Goal: Transaction & Acquisition: Book appointment/travel/reservation

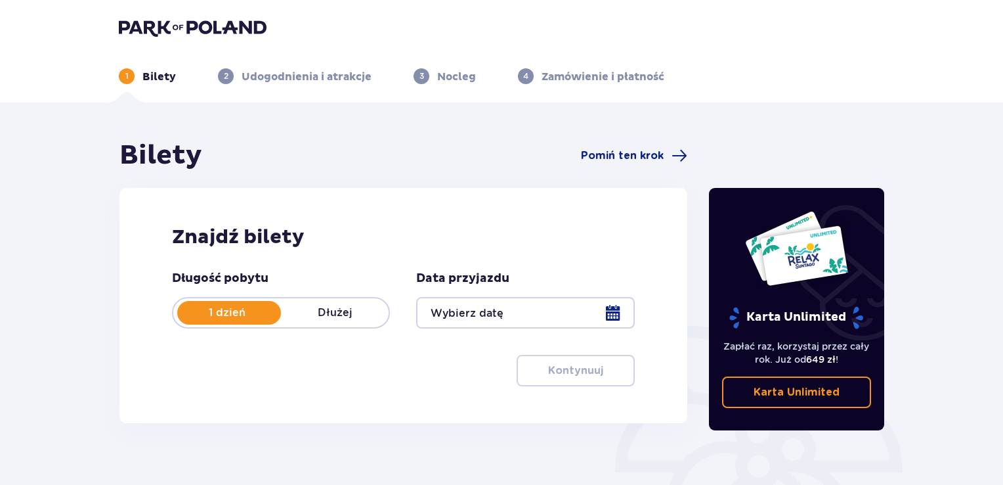
click at [255, 311] on p "1 dzień" at bounding box center [227, 312] width 108 height 14
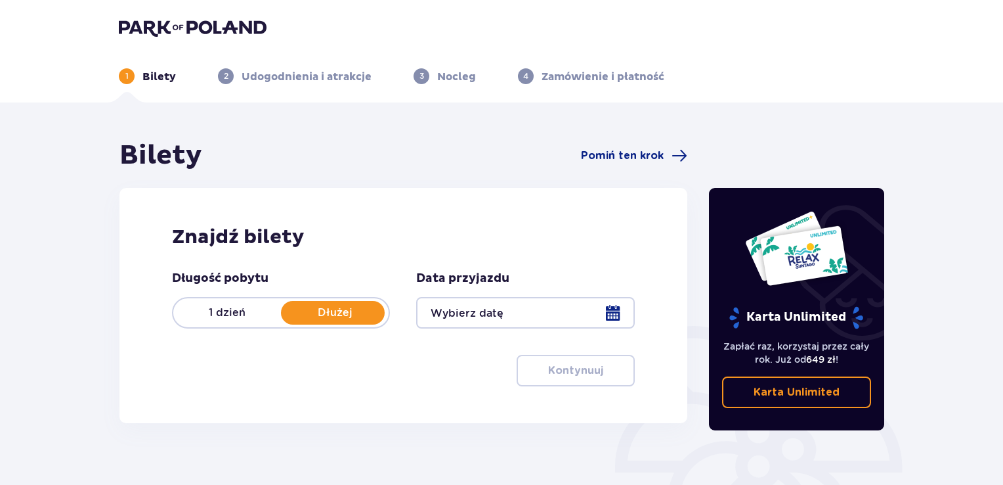
click at [255, 311] on p "1 dzień" at bounding box center [227, 312] width 108 height 14
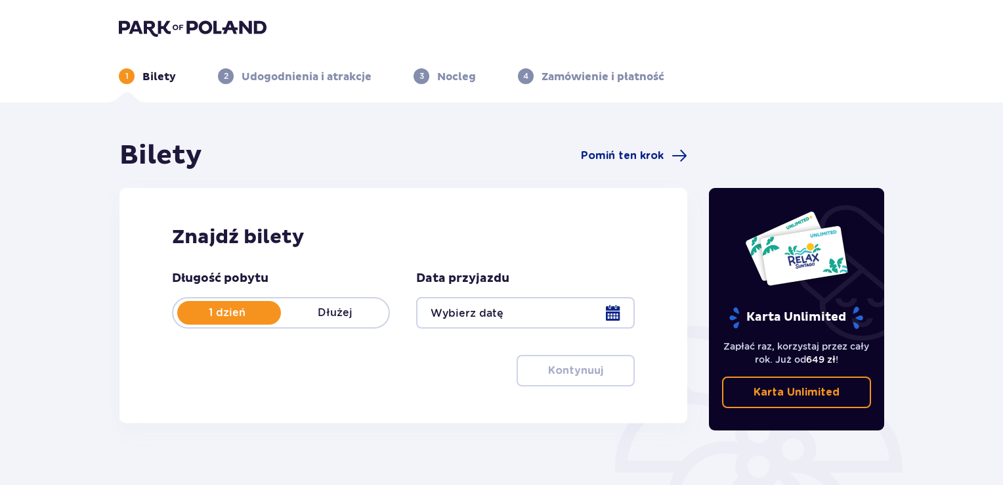
click at [620, 314] on div at bounding box center [525, 313] width 218 height 32
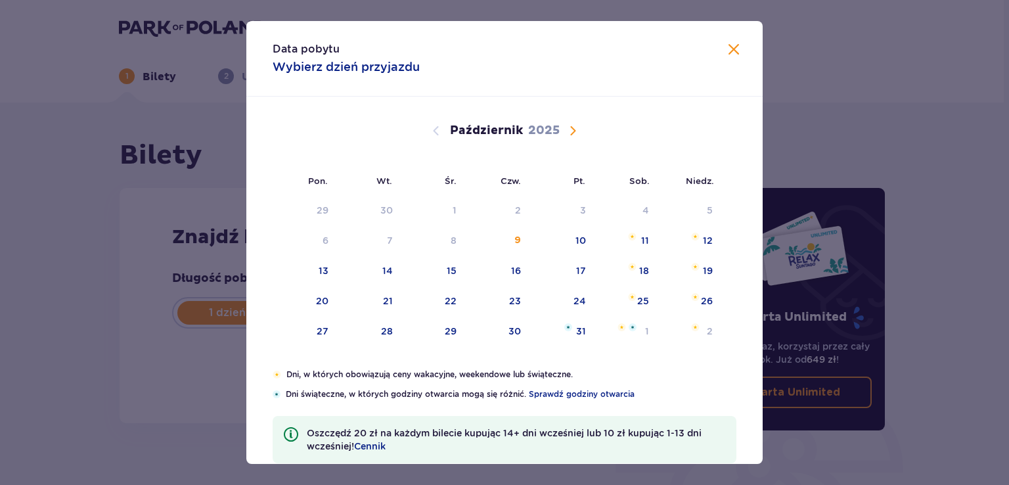
click at [573, 123] on span "Następny miesiąc" at bounding box center [573, 131] width 16 height 16
click at [572, 129] on span "Następny miesiąc" at bounding box center [573, 131] width 16 height 16
click at [571, 129] on span "Następny miesiąc" at bounding box center [573, 131] width 16 height 16
click at [569, 129] on span "Następny miesiąc" at bounding box center [573, 131] width 16 height 16
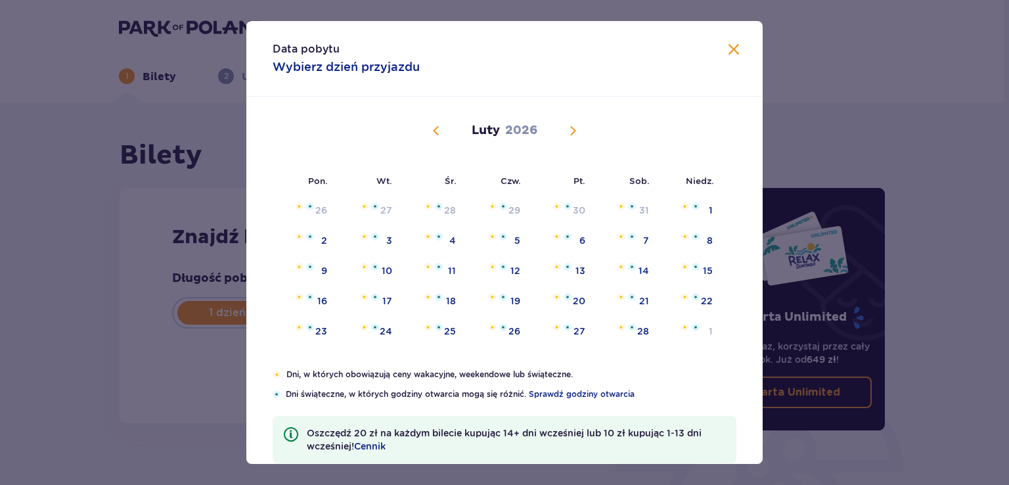
click at [438, 131] on span "Poprzedni miesiąc" at bounding box center [436, 131] width 16 height 16
click at [433, 131] on span "Poprzedni miesiąc" at bounding box center [436, 131] width 16 height 16
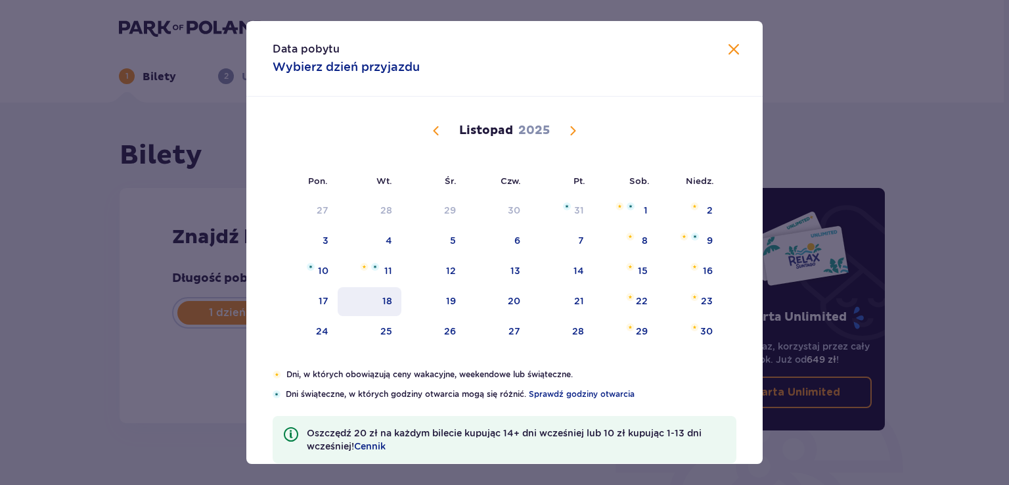
click at [382, 298] on div "18" at bounding box center [387, 300] width 10 height 13
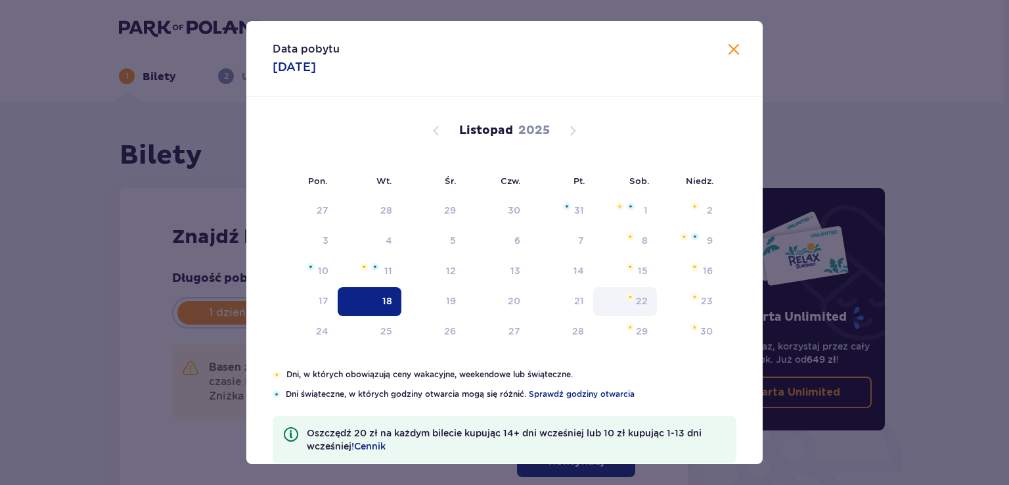
type input "[DATE]"
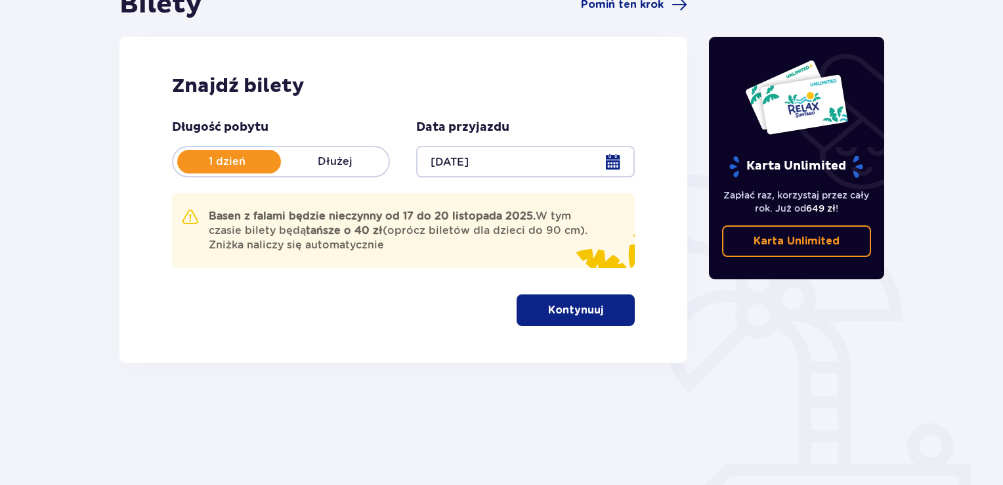
scroll to position [185, 0]
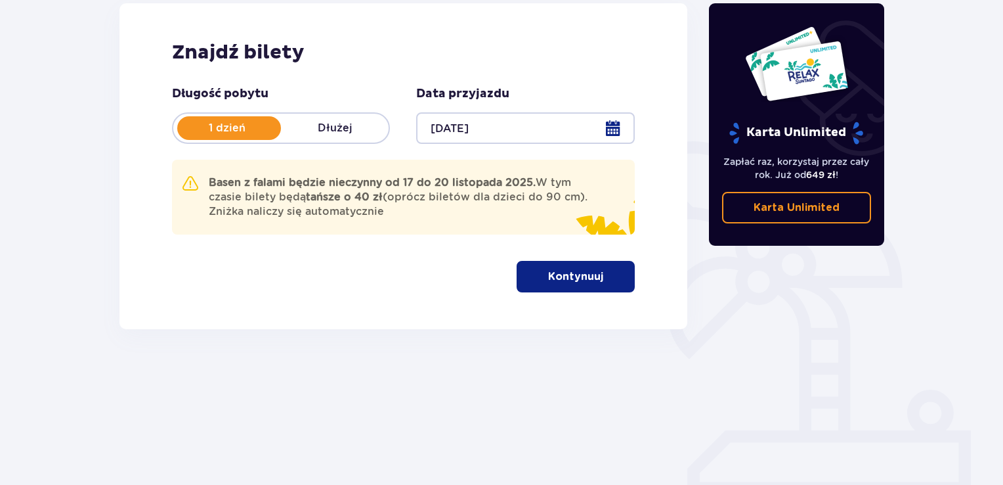
click at [575, 271] on p "Kontynuuj" at bounding box center [575, 276] width 55 height 14
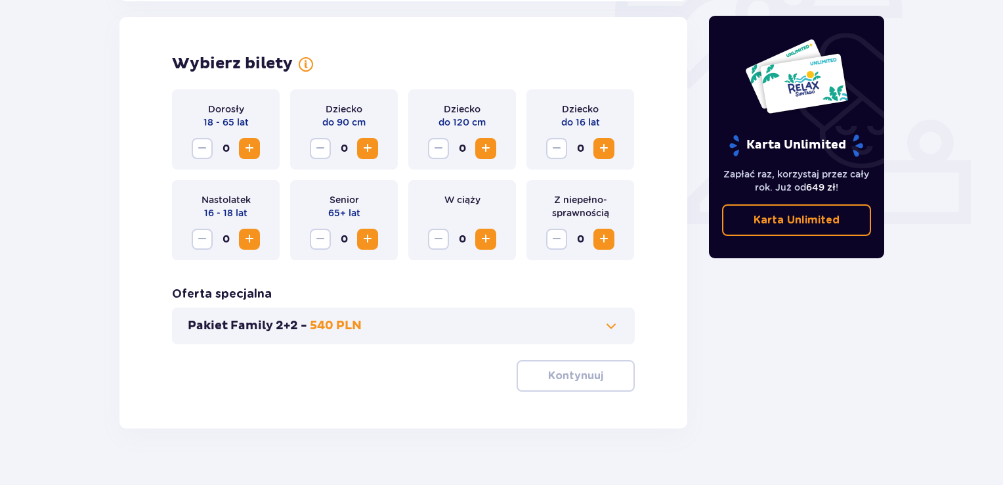
scroll to position [456, 0]
click at [250, 145] on span "Zwiększ" at bounding box center [250, 147] width 16 height 16
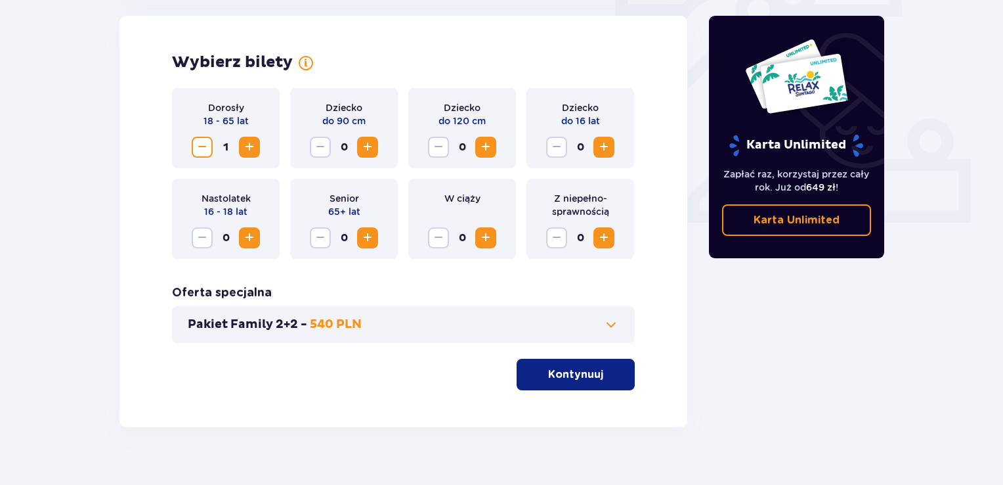
click at [250, 145] on span "Zwiększ" at bounding box center [250, 147] width 16 height 16
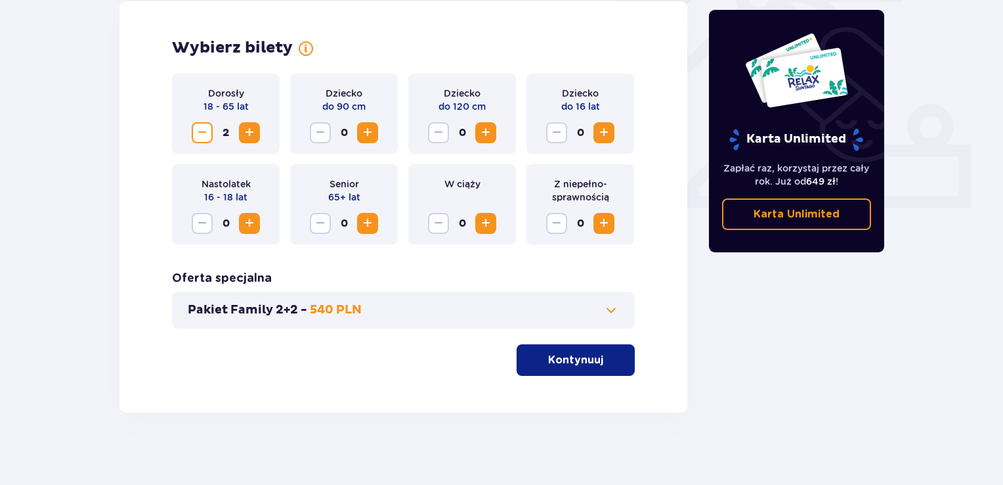
scroll to position [477, 0]
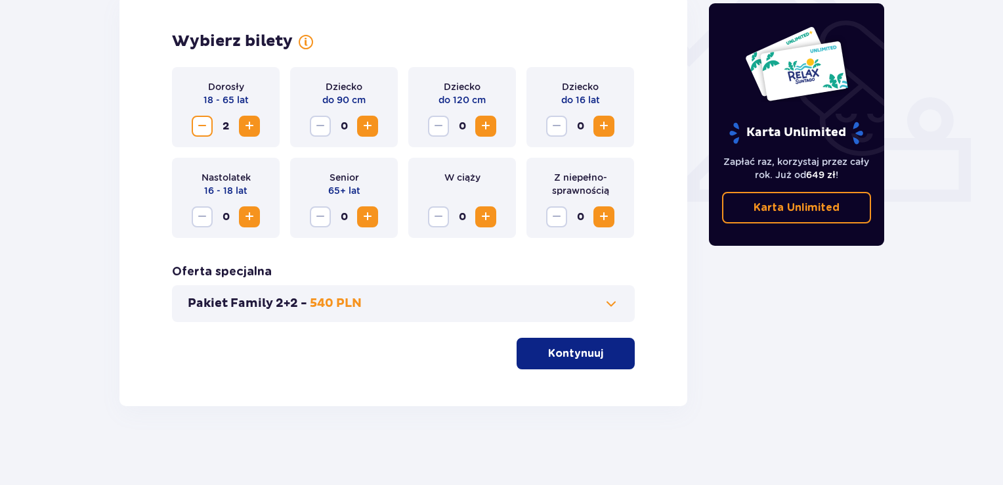
click at [569, 349] on p "Kontynuuj" at bounding box center [575, 353] width 55 height 14
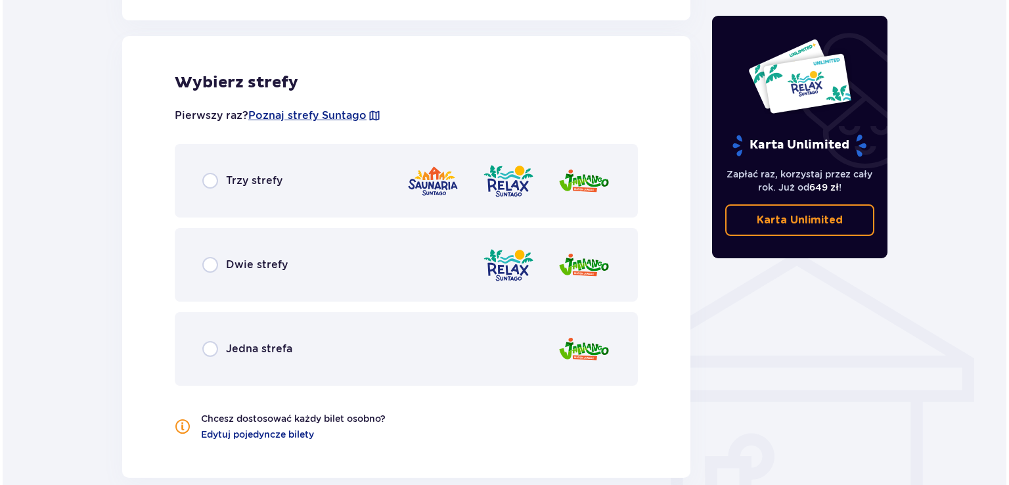
scroll to position [819, 0]
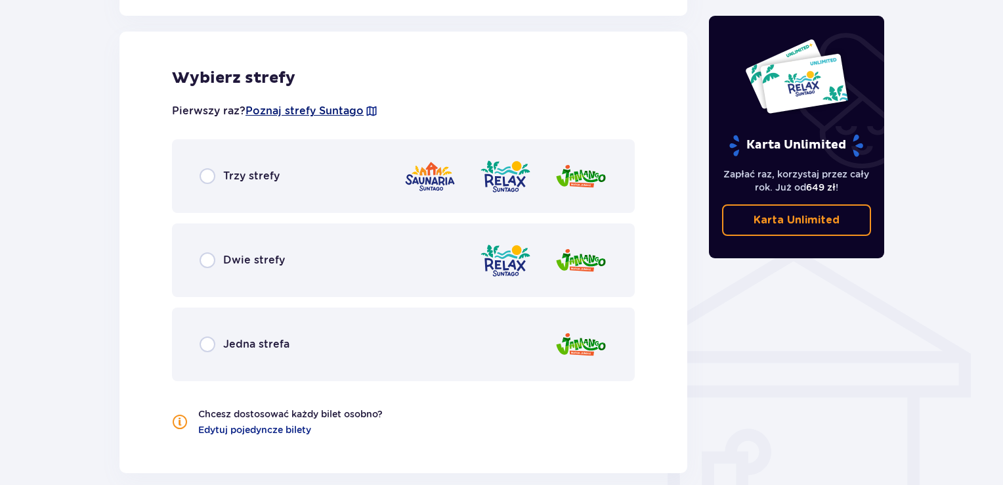
drag, startPoint x: 325, startPoint y: 109, endPoint x: 291, endPoint y: 110, distance: 34.2
drag, startPoint x: 287, startPoint y: 110, endPoint x: 272, endPoint y: 108, distance: 14.6
click at [272, 108] on span "Poznaj strefy Suntago" at bounding box center [305, 111] width 118 height 14
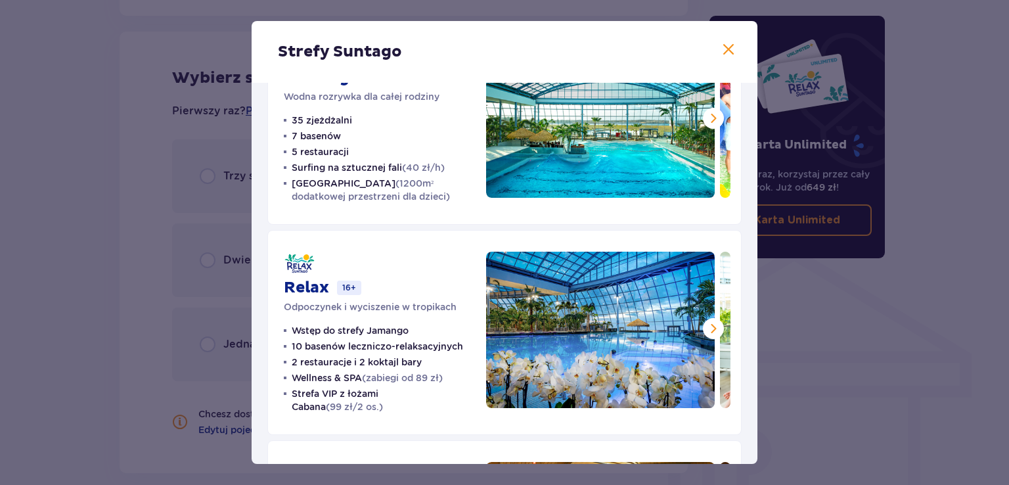
scroll to position [73, 0]
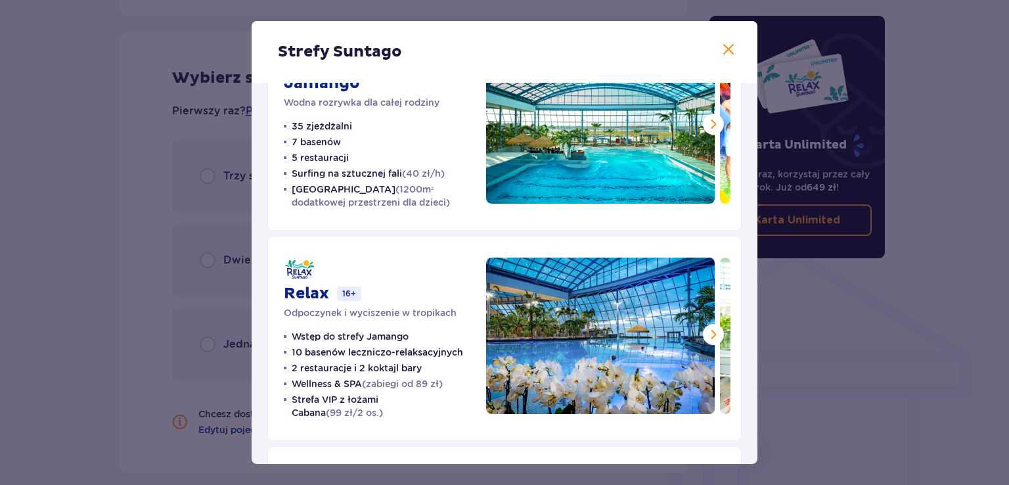
click at [725, 51] on span at bounding box center [728, 50] width 16 height 16
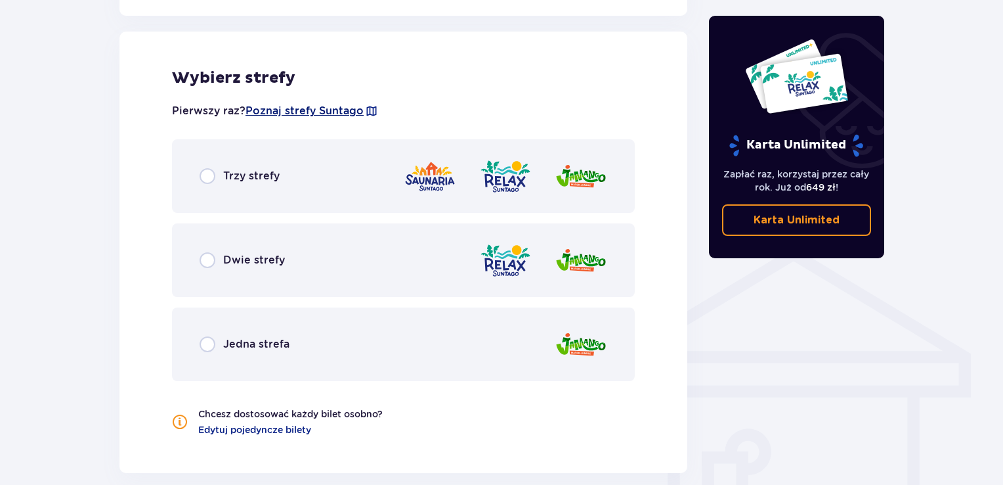
click at [341, 110] on span "Poznaj strefy Suntago" at bounding box center [305, 111] width 118 height 14
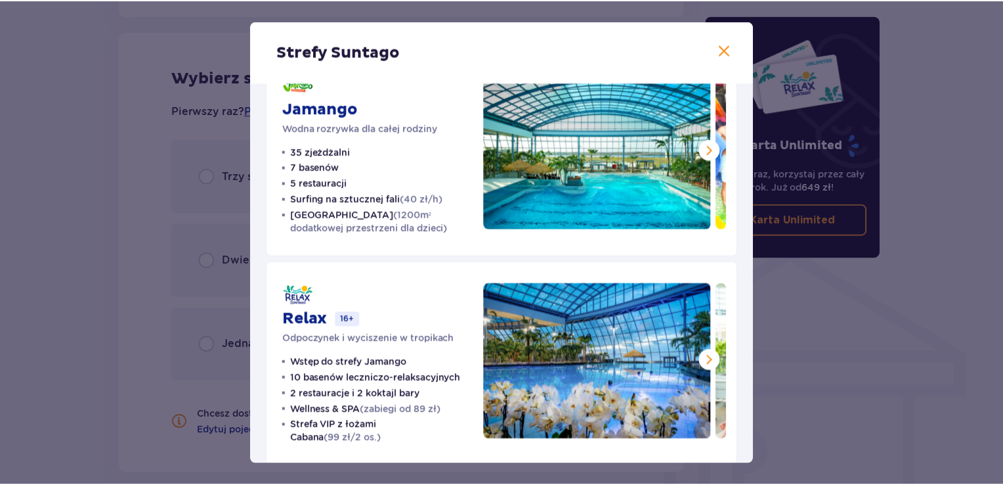
scroll to position [197, 0]
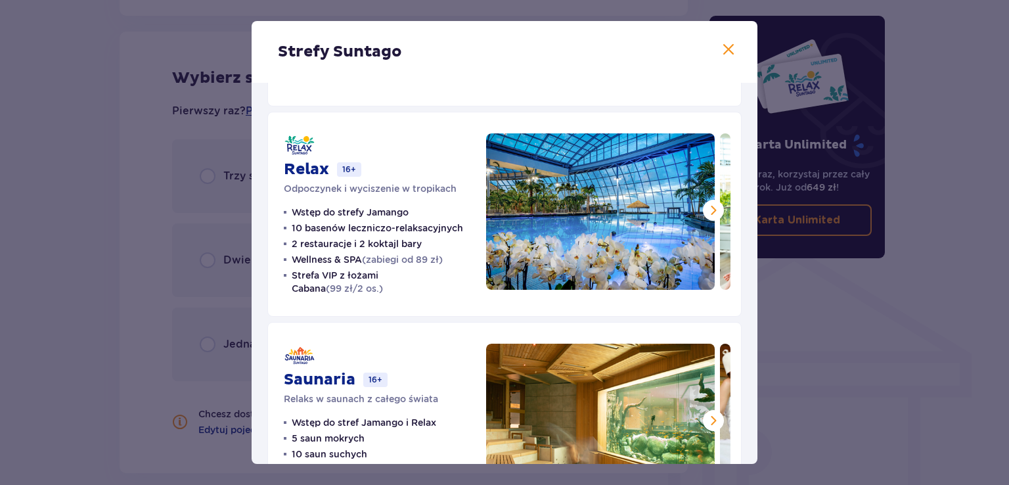
click at [735, 47] on div "Strefy Suntago" at bounding box center [504, 52] width 506 height 62
click at [723, 48] on span at bounding box center [728, 50] width 16 height 16
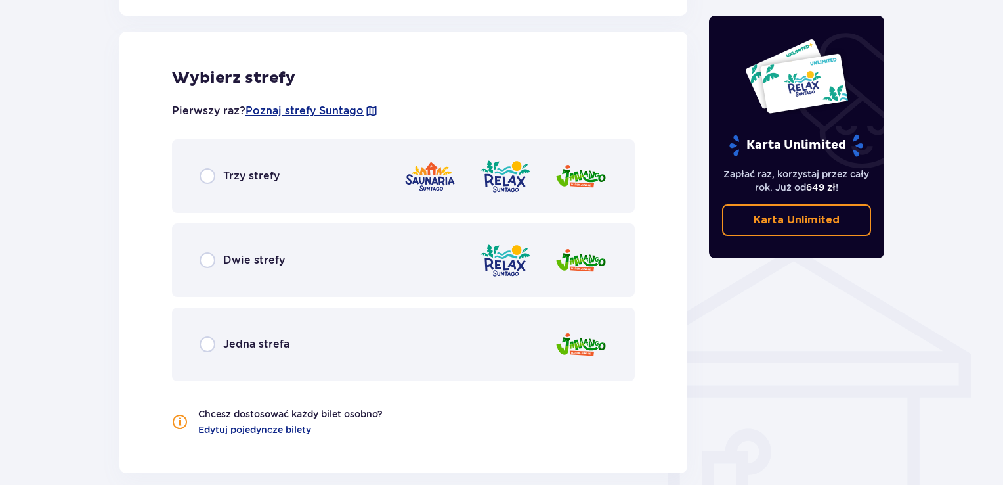
click at [205, 257] on input "radio" at bounding box center [208, 260] width 16 height 16
radio input "true"
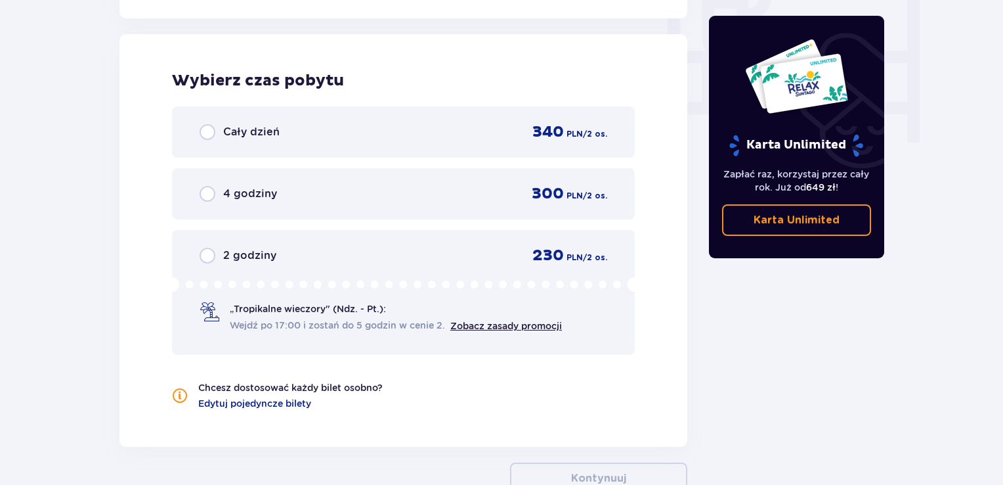
scroll to position [1276, 0]
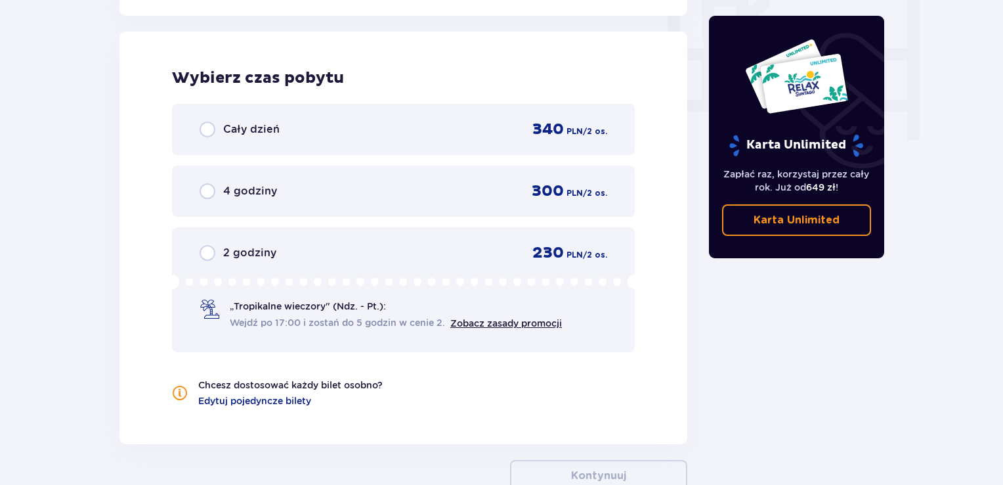
click at [209, 127] on input "radio" at bounding box center [208, 129] width 16 height 16
radio input "true"
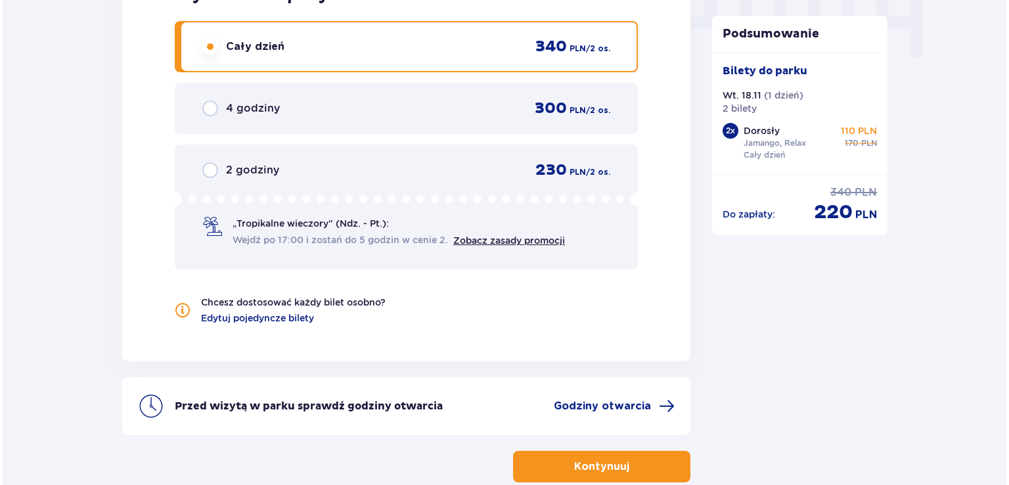
scroll to position [1434, 0]
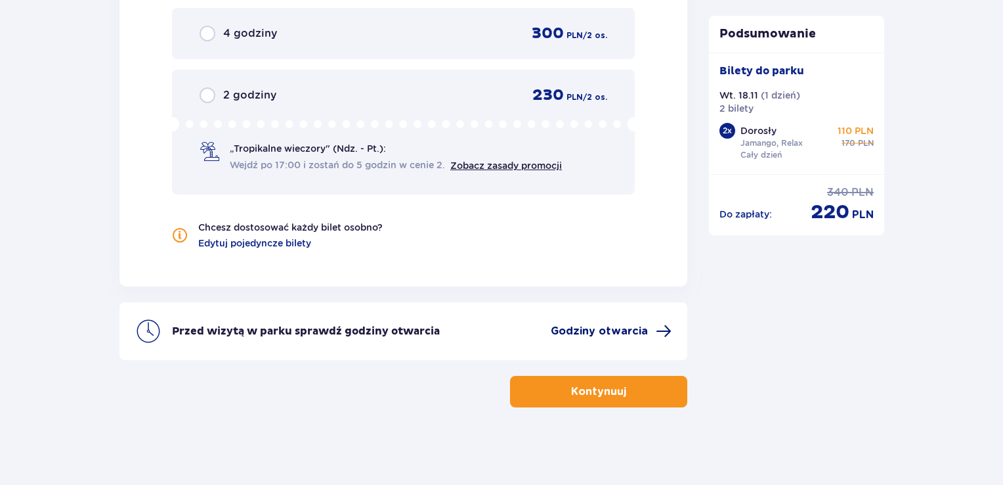
click at [646, 328] on span "Godziny otwarcia" at bounding box center [599, 331] width 97 height 14
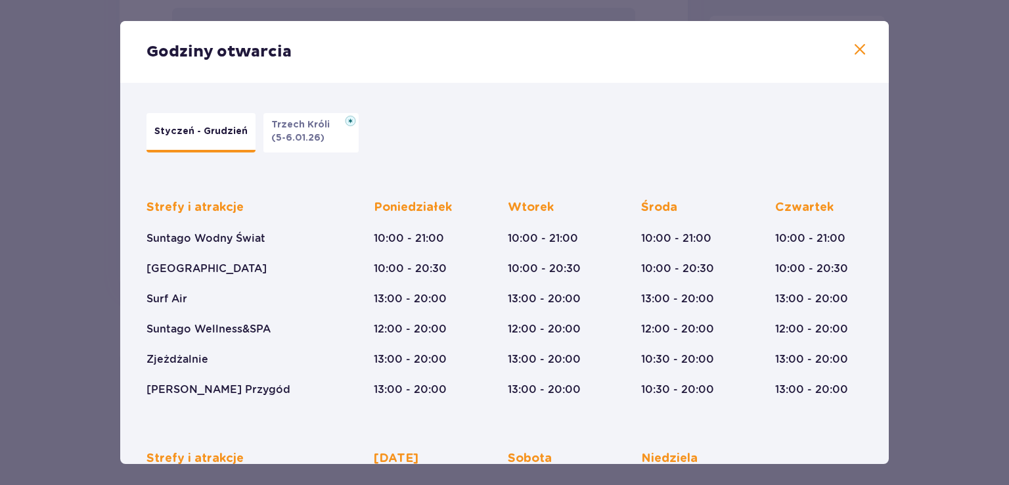
click at [192, 135] on p "Styczeń - Grudzień" at bounding box center [200, 131] width 93 height 13
click at [855, 56] on span at bounding box center [860, 50] width 16 height 16
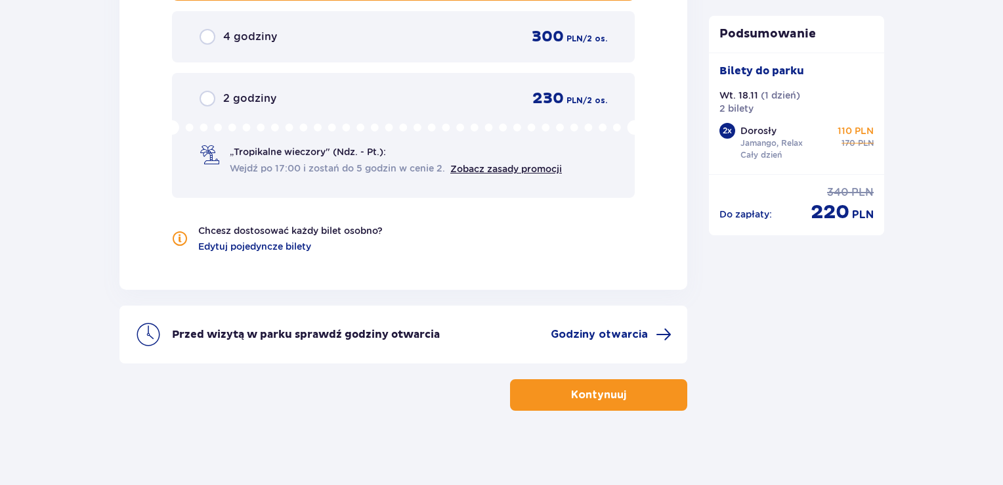
scroll to position [1434, 0]
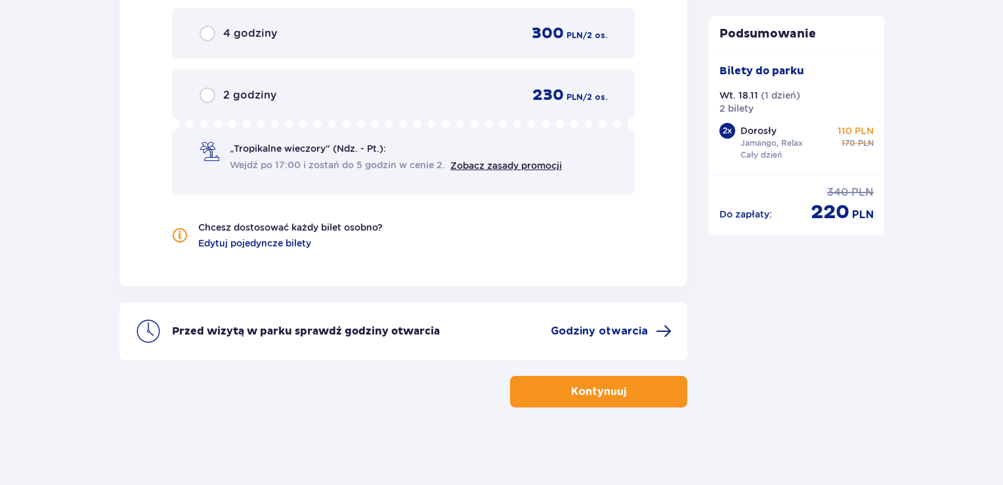
click at [609, 388] on p "Kontynuuj" at bounding box center [598, 391] width 55 height 14
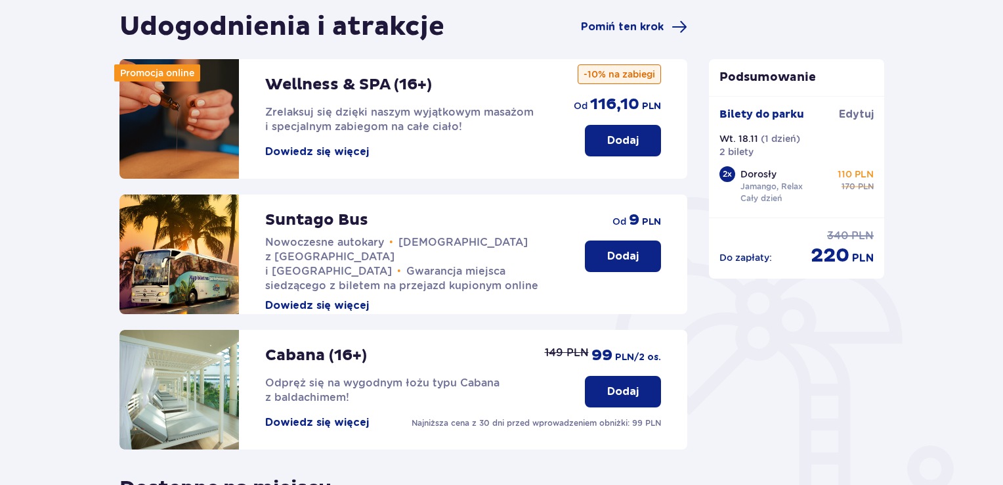
scroll to position [131, 0]
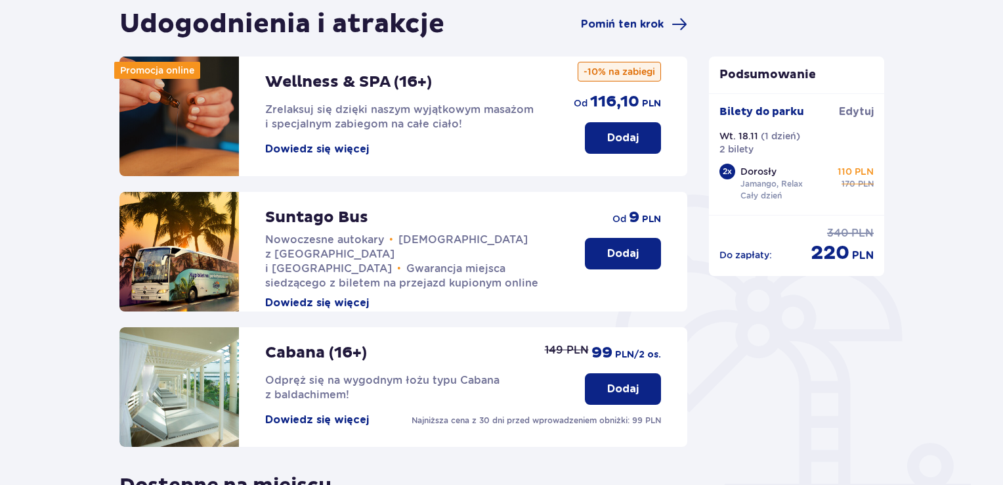
click at [607, 260] on p "Dodaj" at bounding box center [623, 253] width 32 height 14
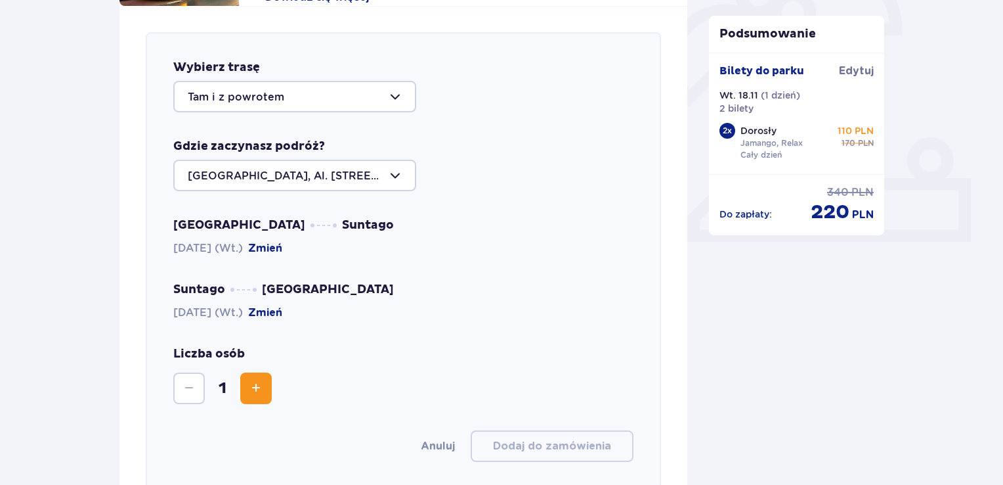
scroll to position [453, 0]
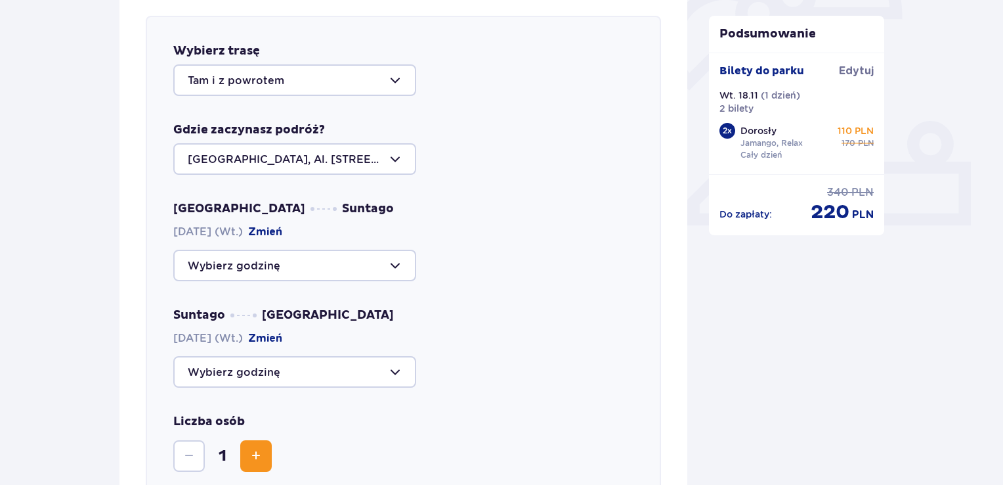
click at [399, 266] on div at bounding box center [294, 266] width 243 height 32
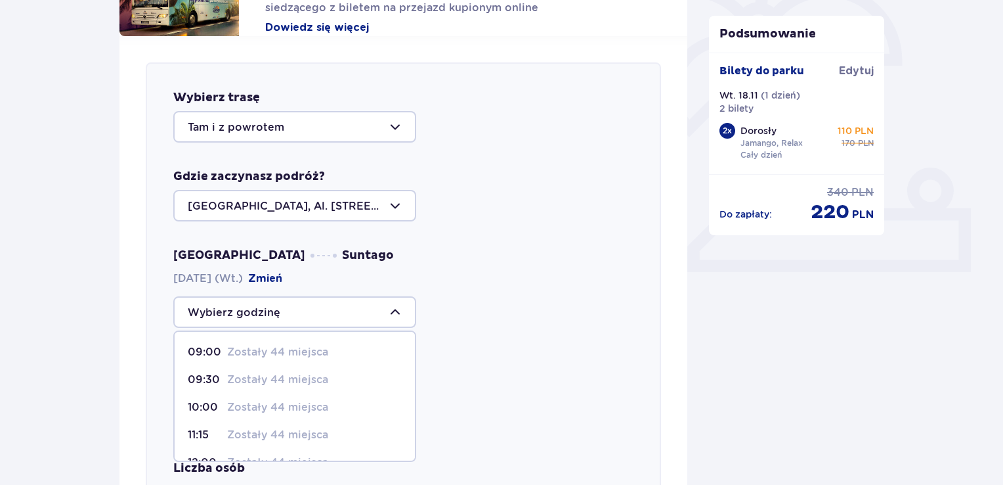
scroll to position [387, 0]
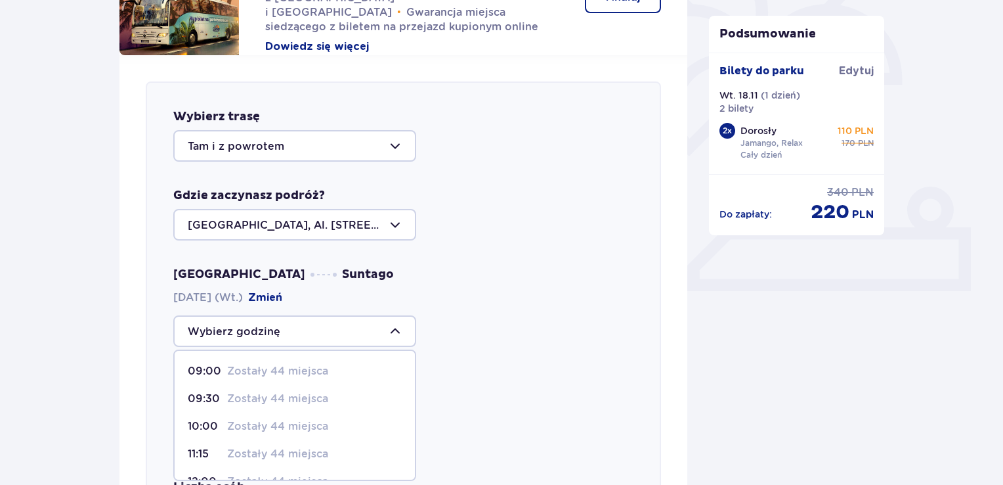
click at [211, 371] on p "09:00" at bounding box center [205, 371] width 34 height 14
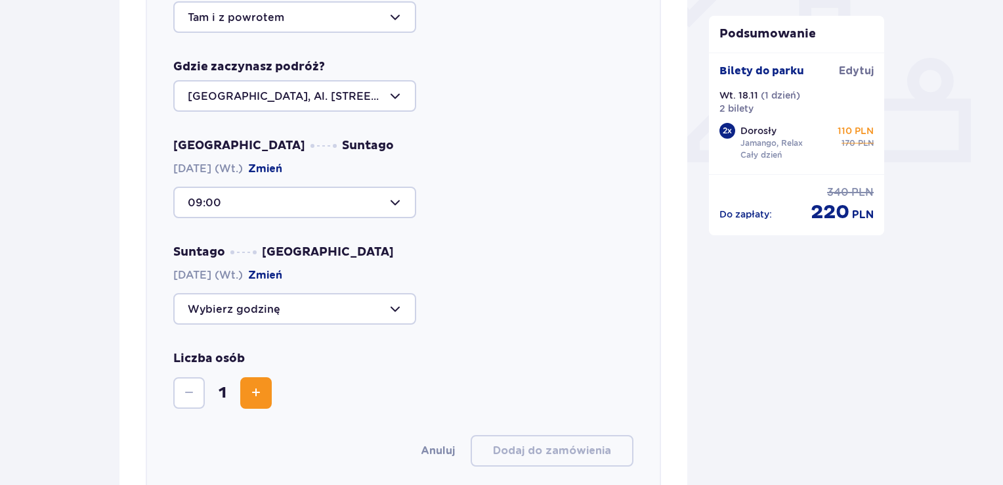
scroll to position [519, 0]
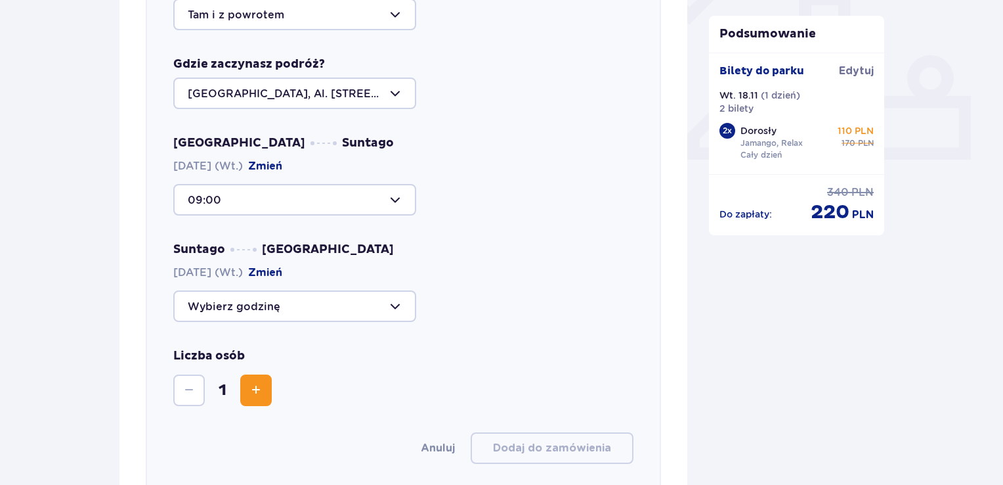
click at [395, 303] on div at bounding box center [294, 306] width 243 height 32
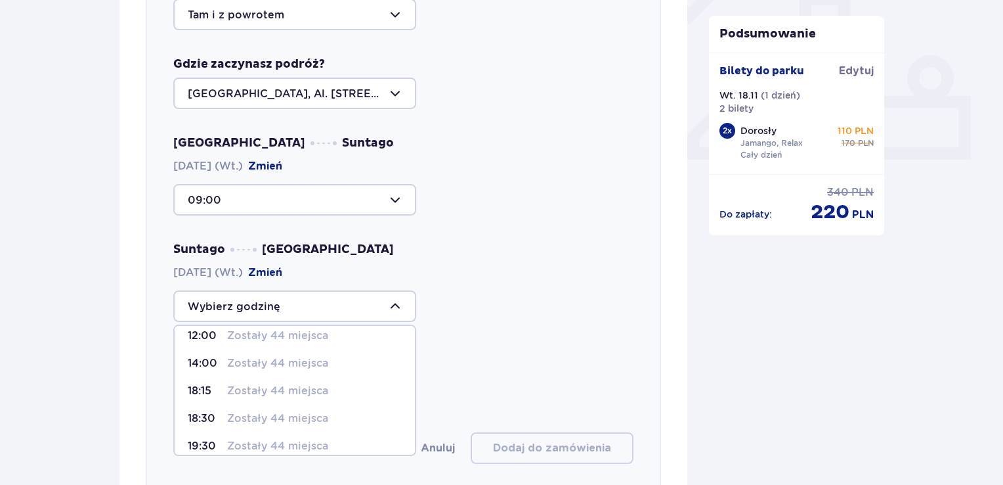
scroll to position [0, 0]
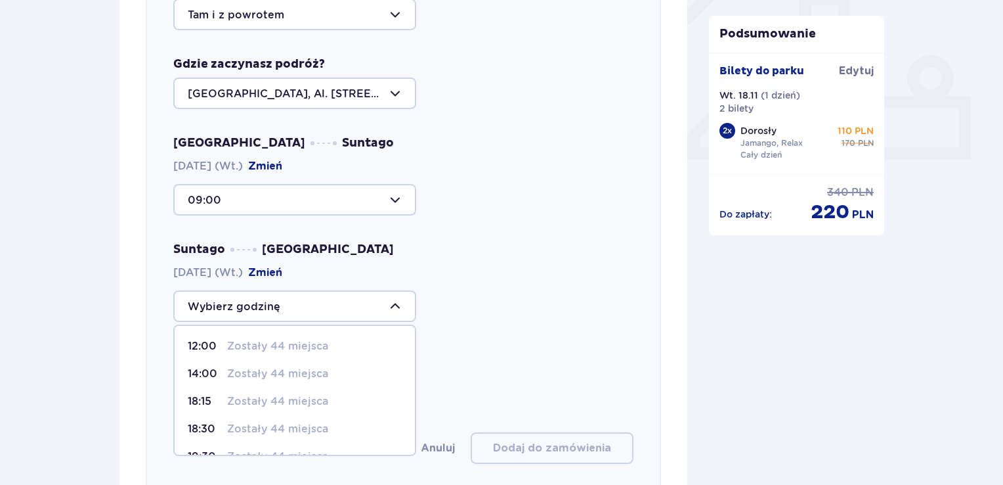
click at [397, 196] on div at bounding box center [294, 200] width 243 height 32
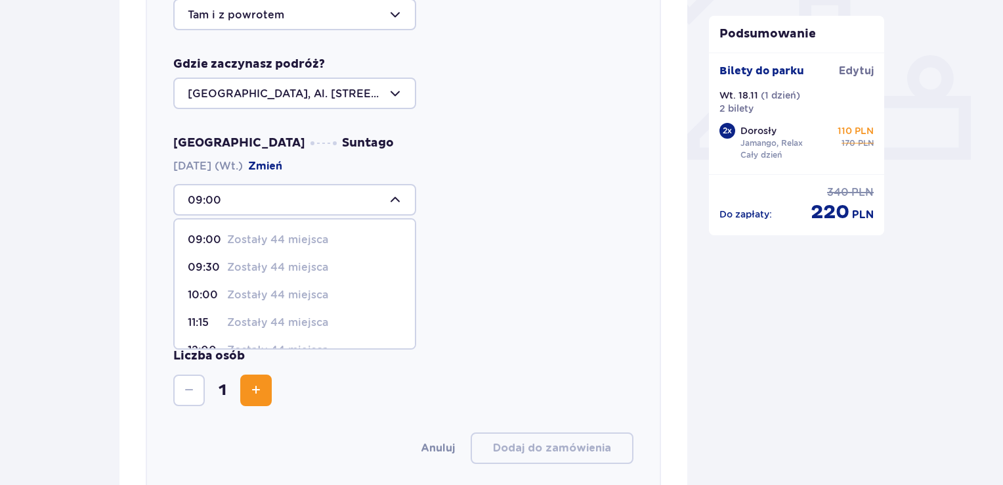
click at [207, 295] on p "10:00" at bounding box center [205, 295] width 34 height 14
type input "10:00"
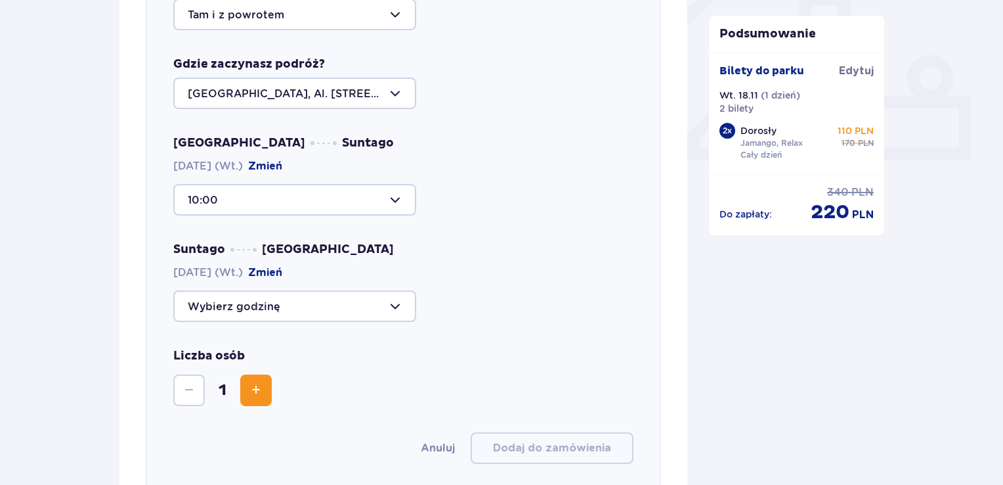
click at [397, 300] on div at bounding box center [294, 306] width 243 height 32
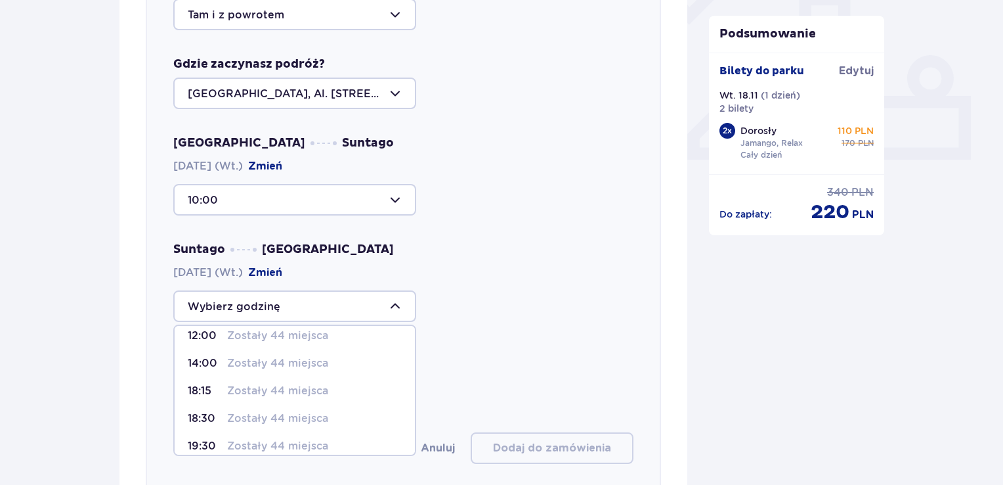
click at [223, 389] on div "18:15 Zostały 44 miejsca" at bounding box center [295, 390] width 214 height 14
type input "18:15"
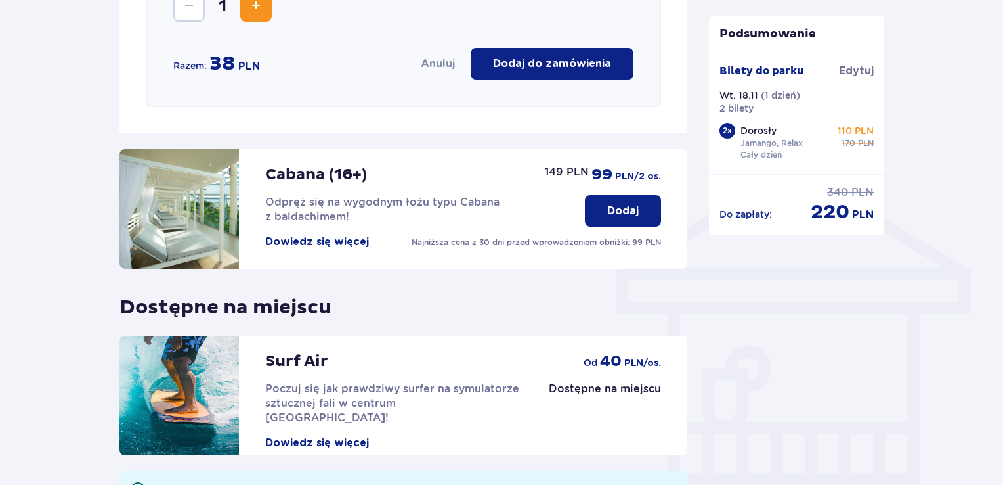
scroll to position [978, 0]
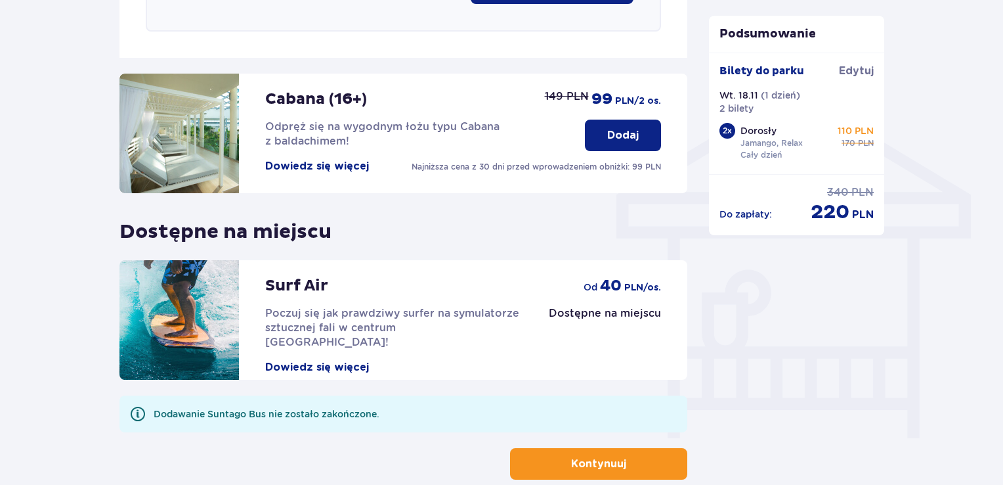
click at [313, 360] on button "Dowiedz się więcej" at bounding box center [317, 367] width 104 height 14
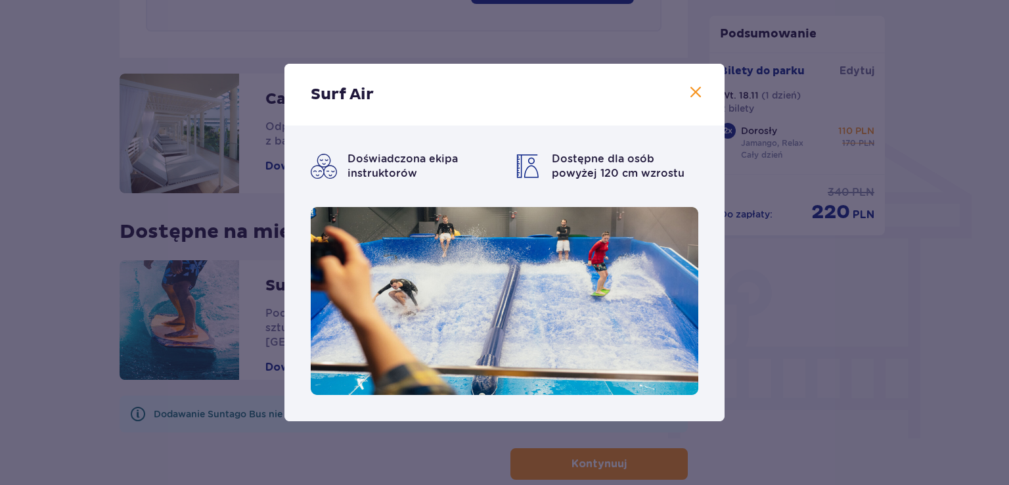
click at [692, 91] on span at bounding box center [695, 93] width 16 height 16
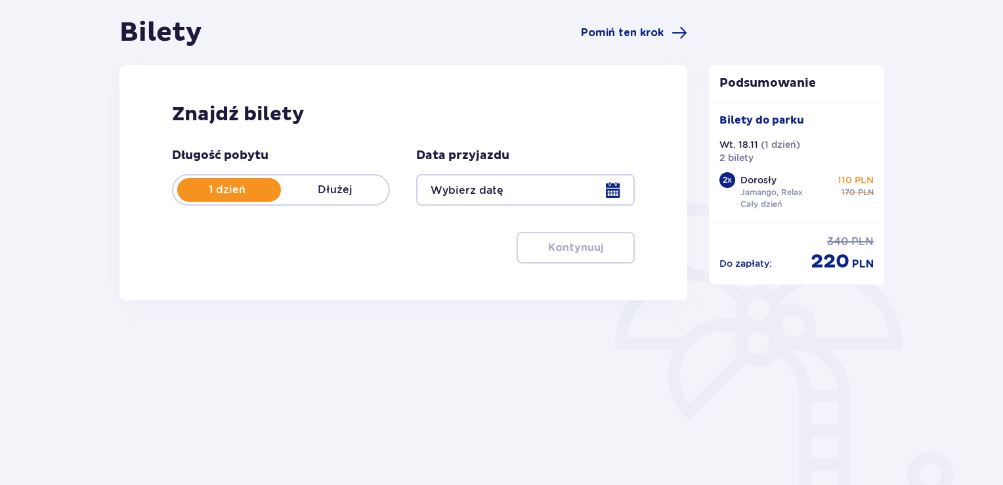
type input "[DATE]"
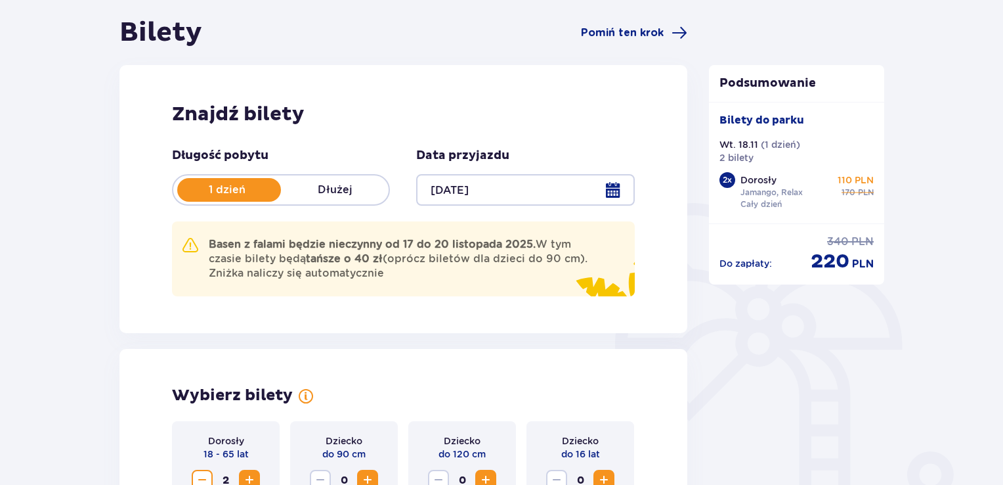
scroll to position [121, 0]
